Goal: Information Seeking & Learning: Check status

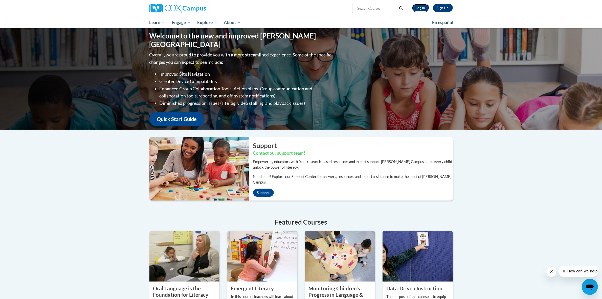
click at [423, 8] on link "Log In" at bounding box center [420, 8] width 17 height 8
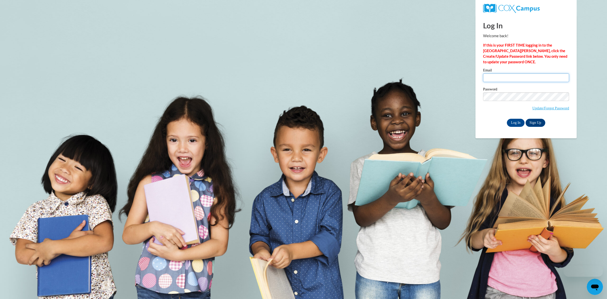
click at [508, 78] on input "Email" at bounding box center [526, 77] width 86 height 9
type input "wendyz.ddd@gmail.com"
click at [517, 123] on input "Log In" at bounding box center [516, 123] width 18 height 8
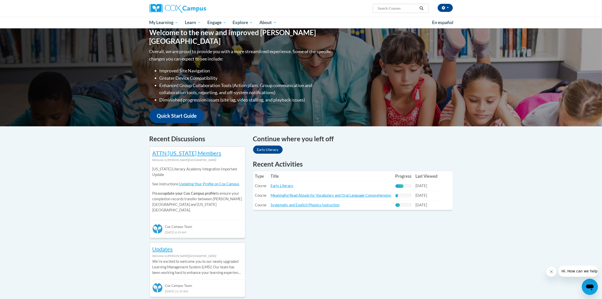
scroll to position [53, 0]
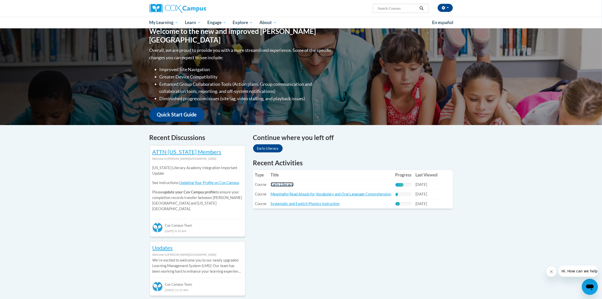
click at [278, 184] on link "Early Literacy" at bounding box center [282, 184] width 23 height 4
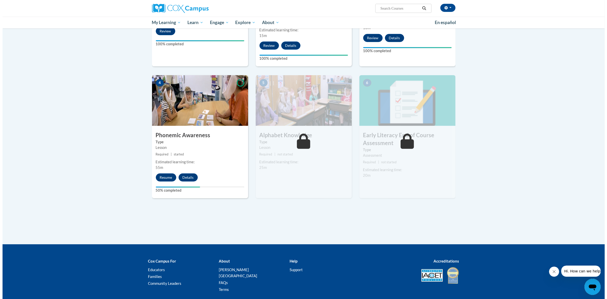
scroll to position [211, 0]
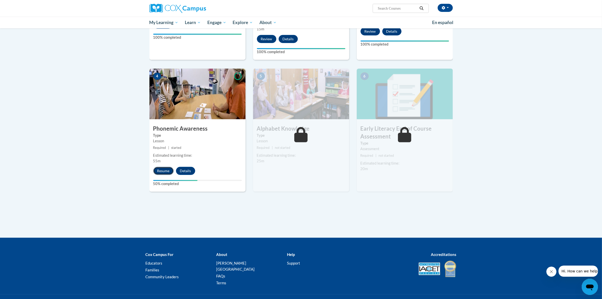
click at [163, 171] on button "Resume" at bounding box center [163, 171] width 20 height 8
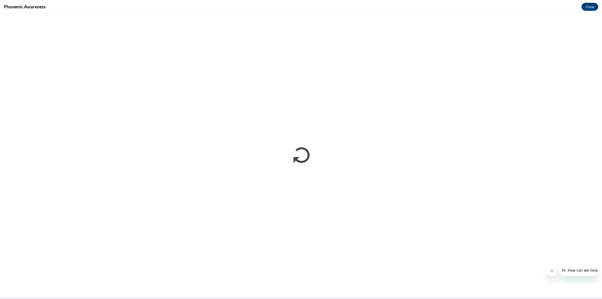
scroll to position [0, 0]
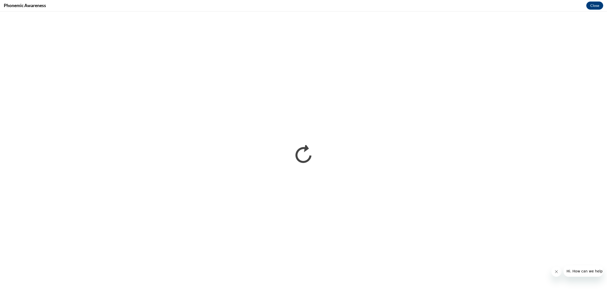
click at [558, 271] on button "Close message from company" at bounding box center [556, 271] width 10 height 10
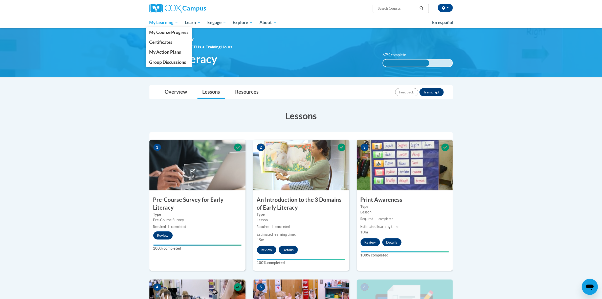
click at [162, 19] on link "My Learning" at bounding box center [164, 23] width 36 height 12
click at [164, 31] on span "My Course Progress" at bounding box center [168, 32] width 39 height 5
